Goal: Information Seeking & Learning: Learn about a topic

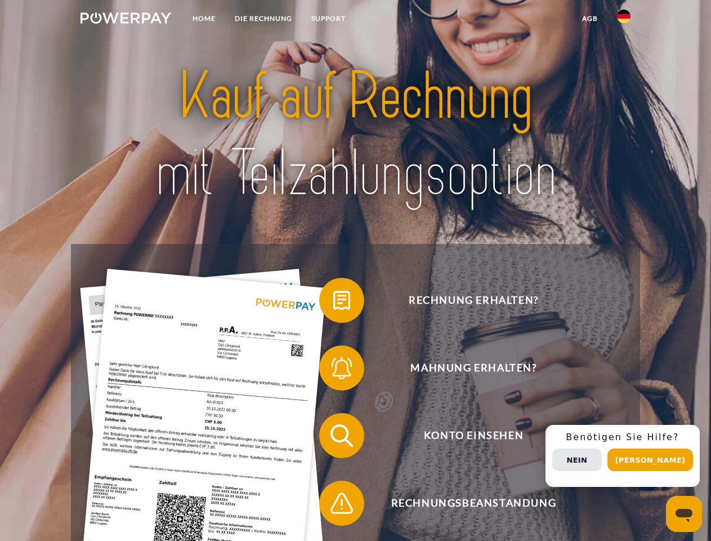
click at [126, 20] on img at bounding box center [126, 17] width 91 height 11
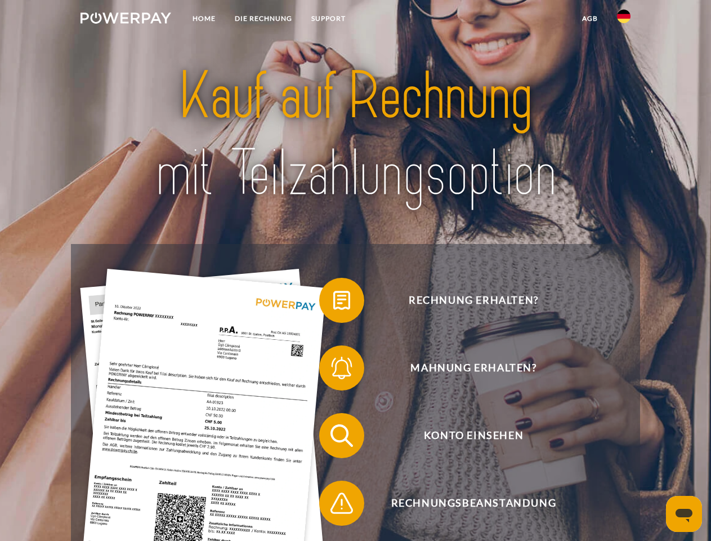
click at [624, 20] on img at bounding box center [624, 17] width 14 height 14
click at [590, 19] on link "agb" at bounding box center [590, 18] width 35 height 20
click at [333, 302] on span at bounding box center [325, 300] width 56 height 56
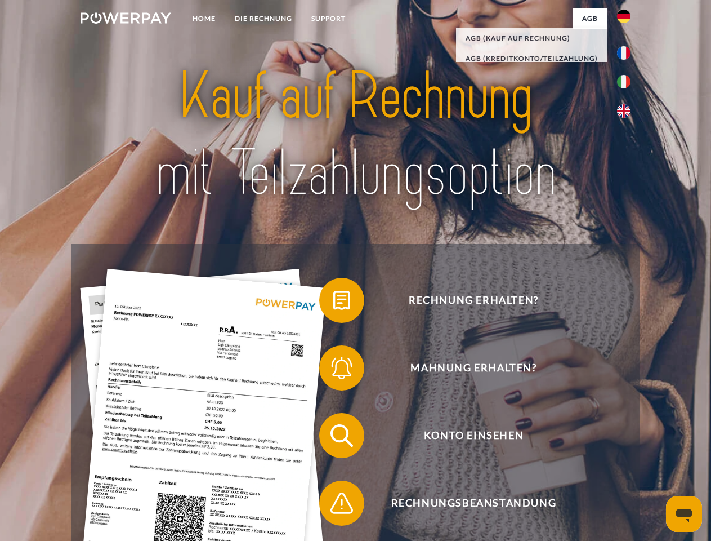
click at [333, 370] on span at bounding box center [325, 368] width 56 height 56
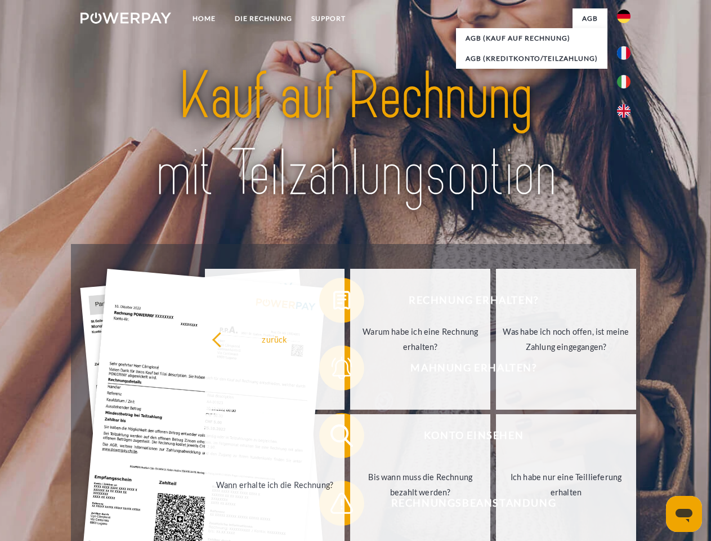
click at [350, 438] on link "Bis wann muss die Rechnung bezahlt werden?" at bounding box center [420, 484] width 140 height 141
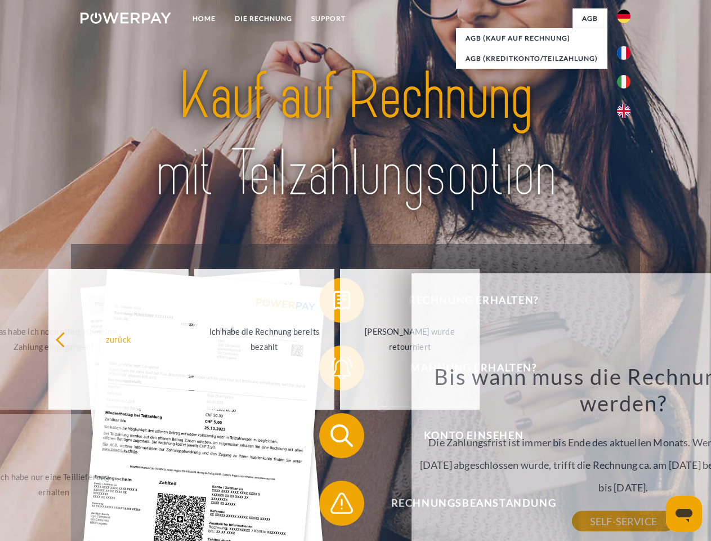
click at [418, 505] on div "Bis wann muss die Rechnung bezahlt werden? Die Zahlungsfrist ist immer bis Ende…" at bounding box center [623, 442] width 411 height 158
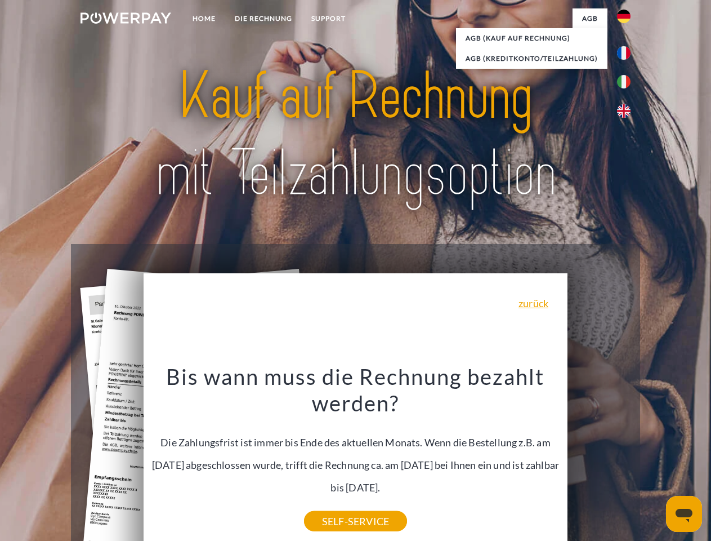
click at [627, 456] on div "Rechnung erhalten? Mahnung erhalten? Konto einsehen" at bounding box center [355, 469] width 569 height 451
click at [599, 458] on span "Konto einsehen" at bounding box center [474, 435] width 276 height 45
click at [654, 460] on header "Home DIE RECHNUNG SUPPORT" at bounding box center [355, 389] width 711 height 778
